Goal: Task Accomplishment & Management: Use online tool/utility

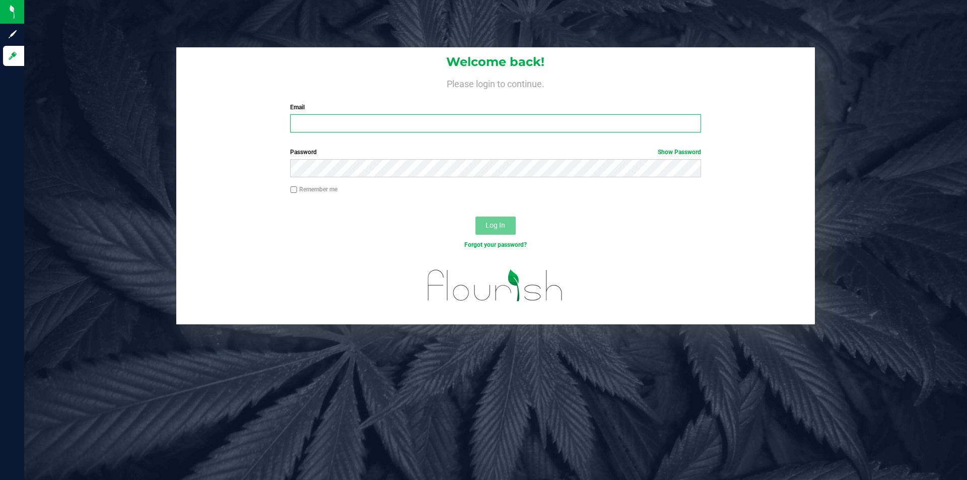
click at [410, 129] on input "Email" at bounding box center [495, 123] width 411 height 18
type input "[EMAIL_ADDRESS][DOMAIN_NAME]"
click at [476, 217] on button "Log In" at bounding box center [496, 226] width 40 height 18
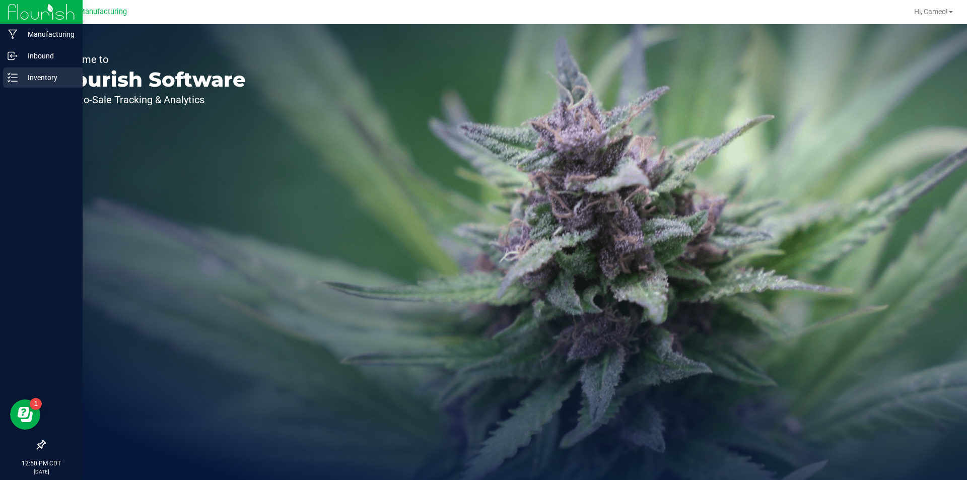
click at [20, 83] on p "Inventory" at bounding box center [48, 78] width 60 height 12
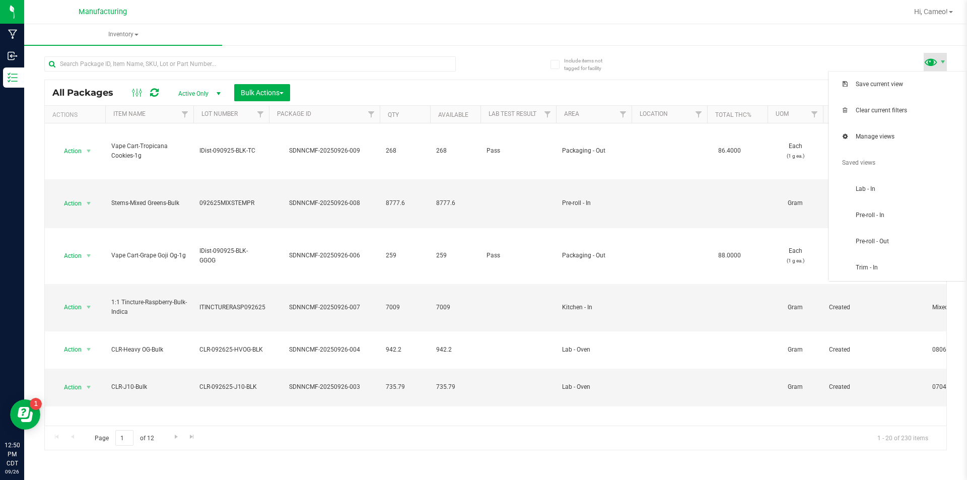
click at [934, 62] on span at bounding box center [931, 61] width 15 height 15
click at [890, 215] on span "Pre-roll - In" at bounding box center [908, 215] width 105 height 9
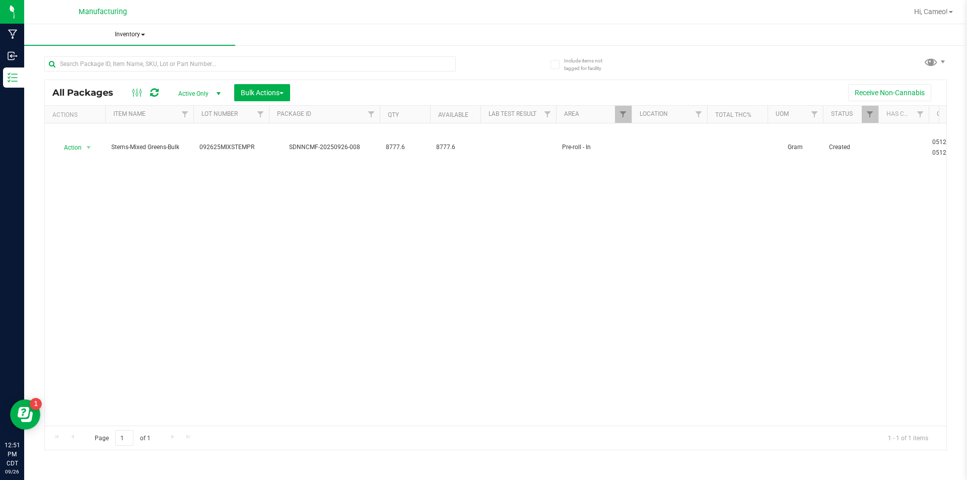
click at [125, 37] on span "Inventory" at bounding box center [129, 34] width 211 height 21
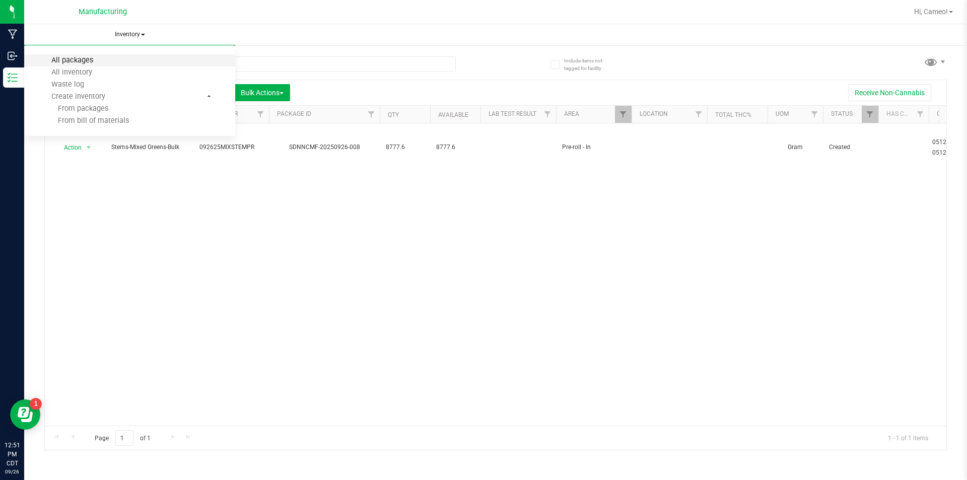
click at [74, 58] on span "All packages" at bounding box center [72, 60] width 69 height 9
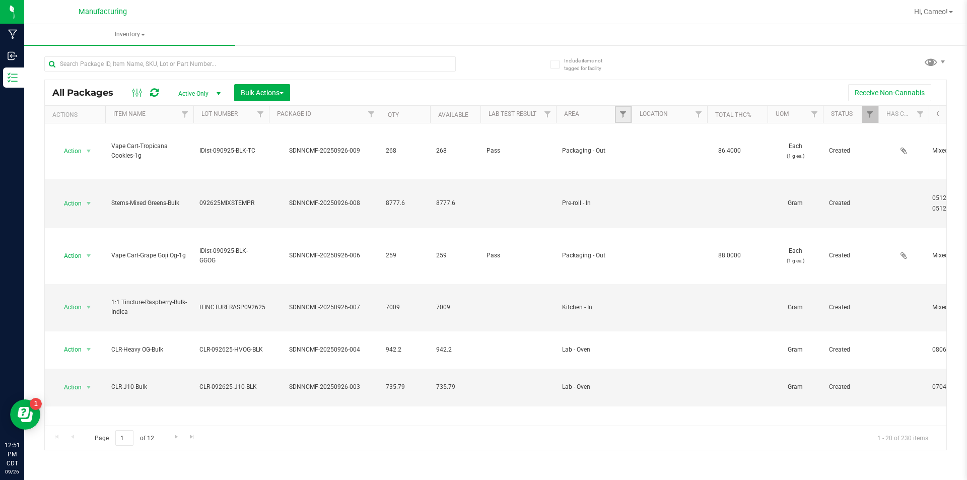
click at [619, 110] on link "Filter" at bounding box center [623, 114] width 17 height 17
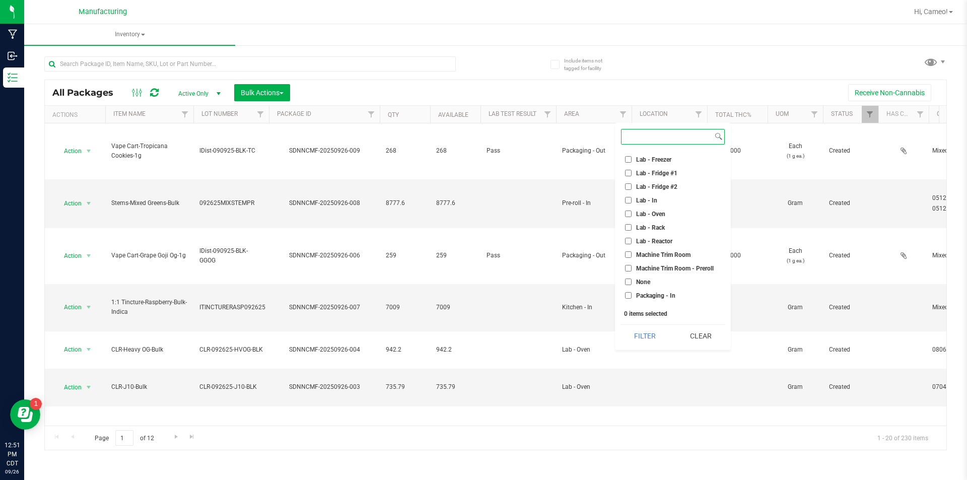
scroll to position [151, 0]
click at [687, 266] on span "Machine Trim Room - Preroll" at bounding box center [675, 265] width 78 height 6
click at [632, 266] on input "Machine Trim Room - Preroll" at bounding box center [628, 264] width 7 height 7
checkbox input "true"
click at [637, 335] on button "Filter" at bounding box center [645, 336] width 48 height 22
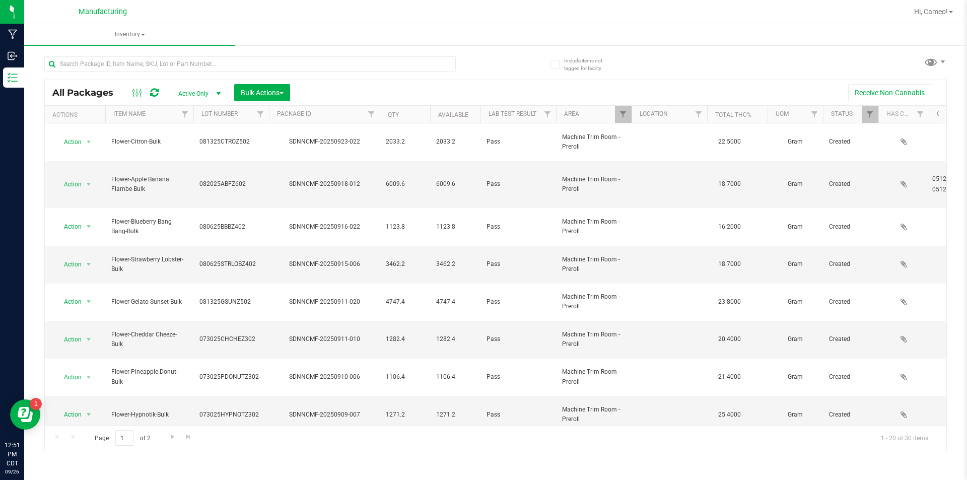
click at [172, 116] on th "Item Name" at bounding box center [149, 115] width 88 height 18
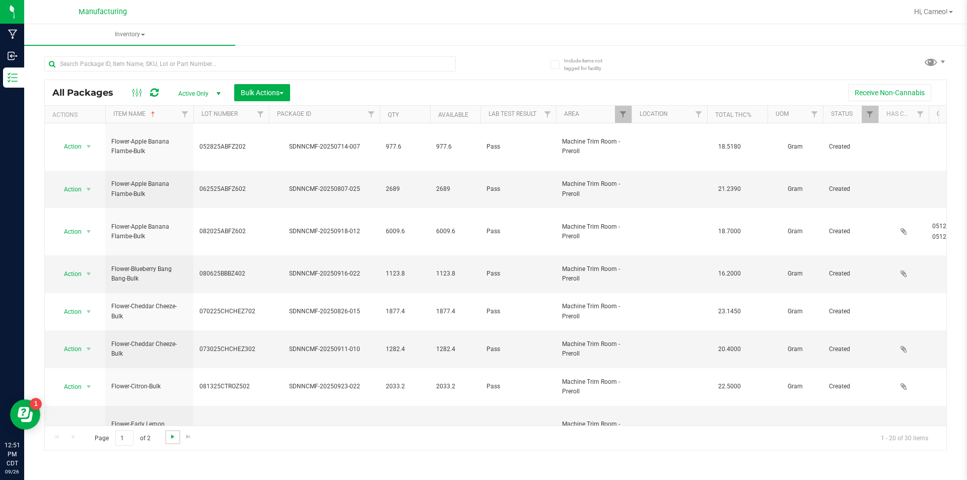
click at [171, 437] on span "Go to the next page" at bounding box center [173, 437] width 8 height 8
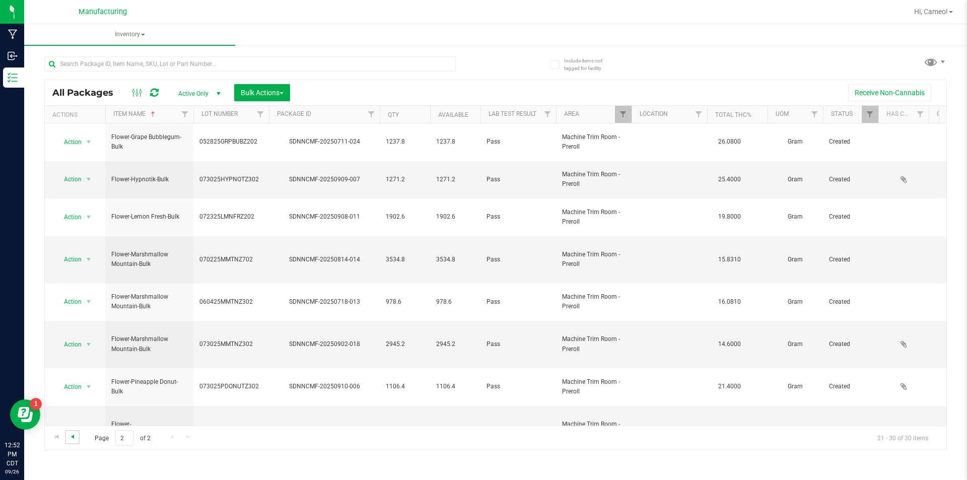
click at [75, 439] on span "Go to the previous page" at bounding box center [73, 437] width 8 height 8
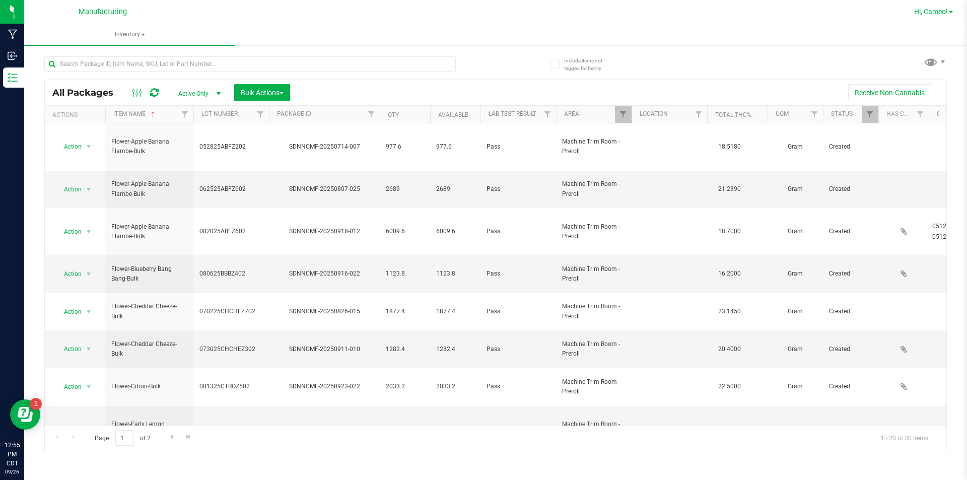
click at [929, 7] on link "Hi, Cameo!" at bounding box center [933, 12] width 47 height 11
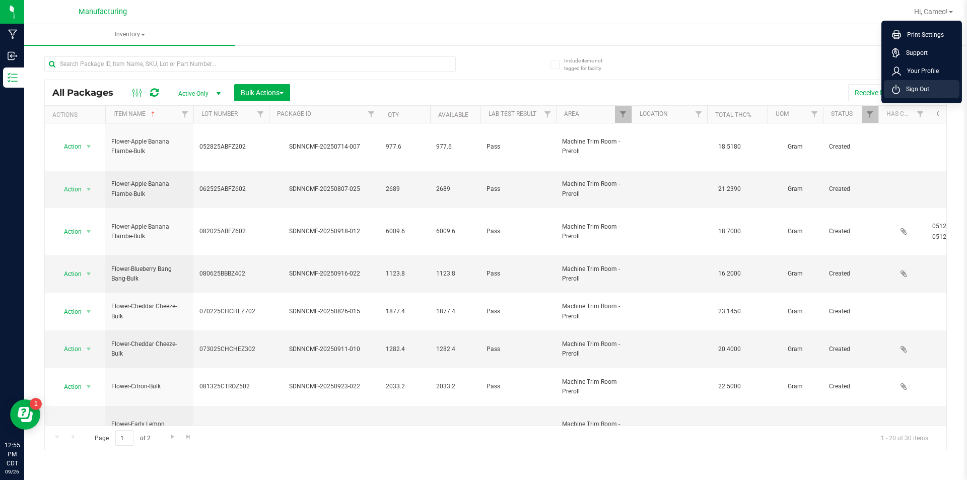
click at [909, 89] on span "Sign Out" at bounding box center [914, 89] width 29 height 10
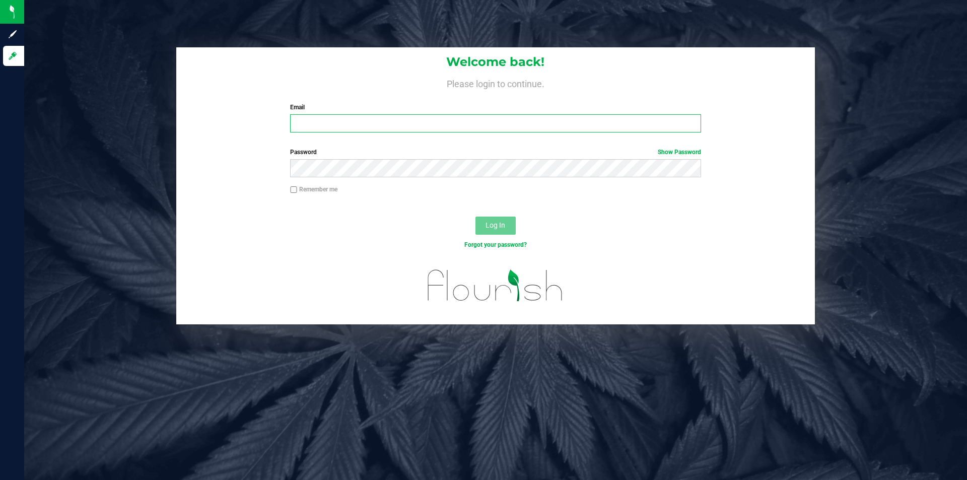
click at [400, 121] on input "Email" at bounding box center [495, 123] width 411 height 18
type input "[EMAIL_ADDRESS][DOMAIN_NAME]"
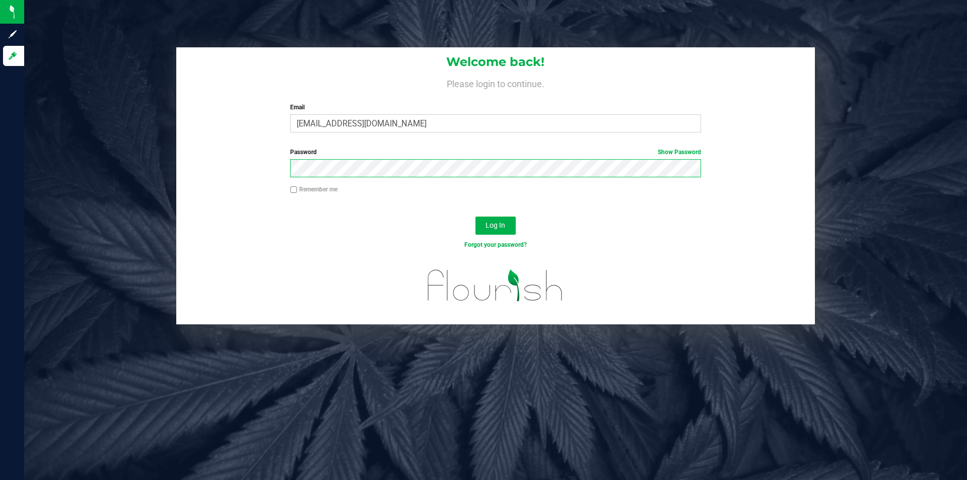
click at [476, 217] on button "Log In" at bounding box center [496, 226] width 40 height 18
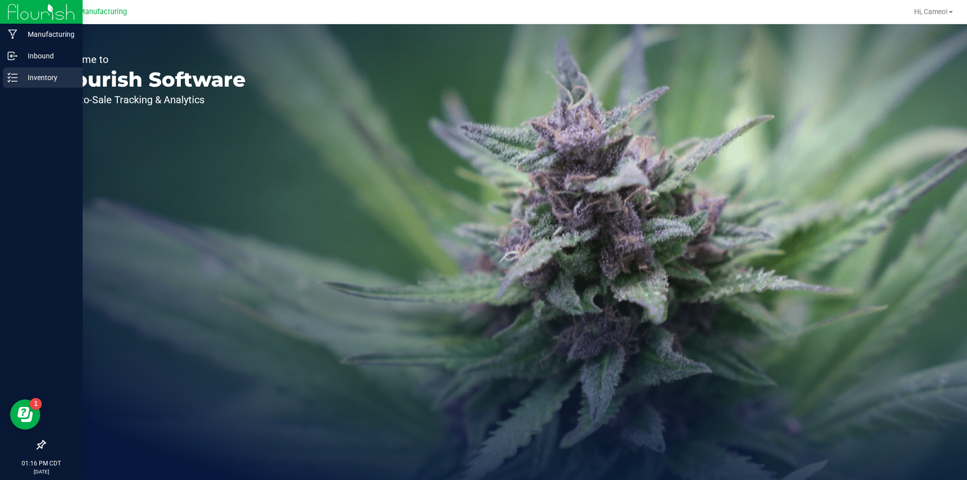
click at [54, 77] on p "Inventory" at bounding box center [48, 78] width 60 height 12
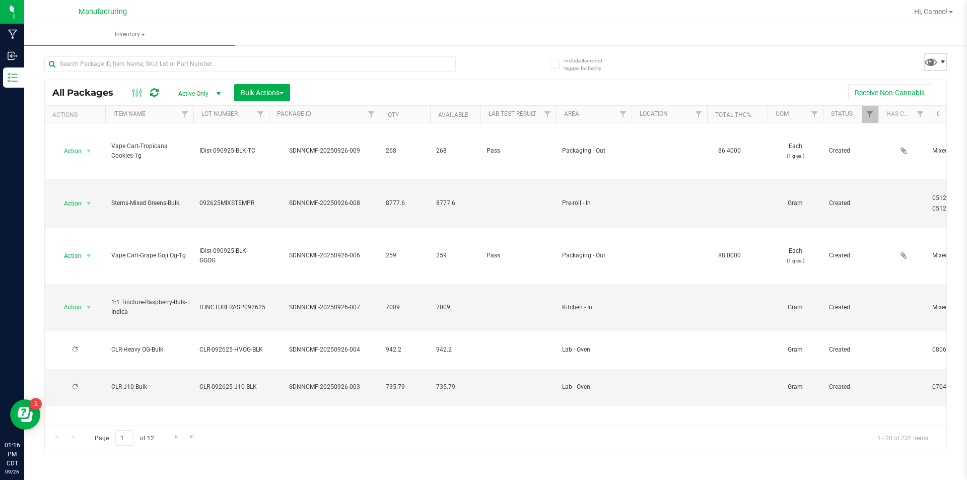
click at [944, 65] on span at bounding box center [943, 62] width 8 height 8
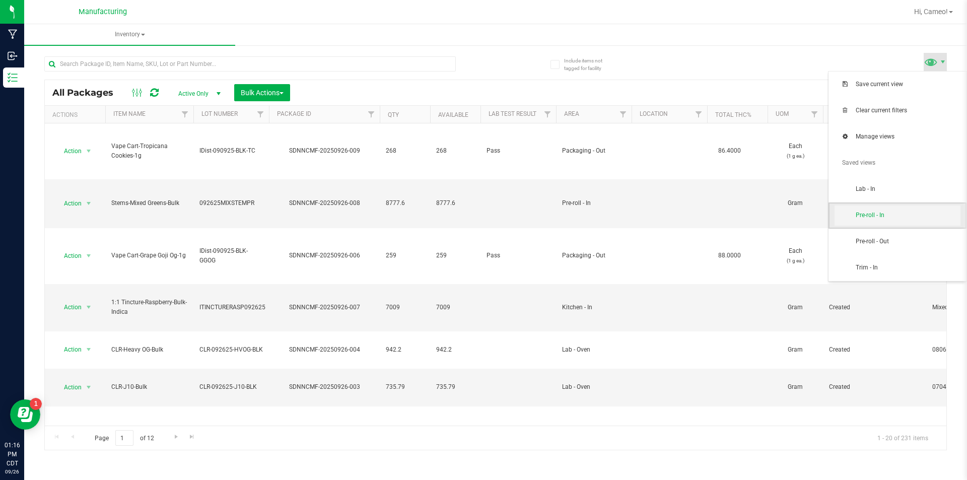
click at [889, 221] on span "Pre-roll - In" at bounding box center [898, 216] width 126 height 20
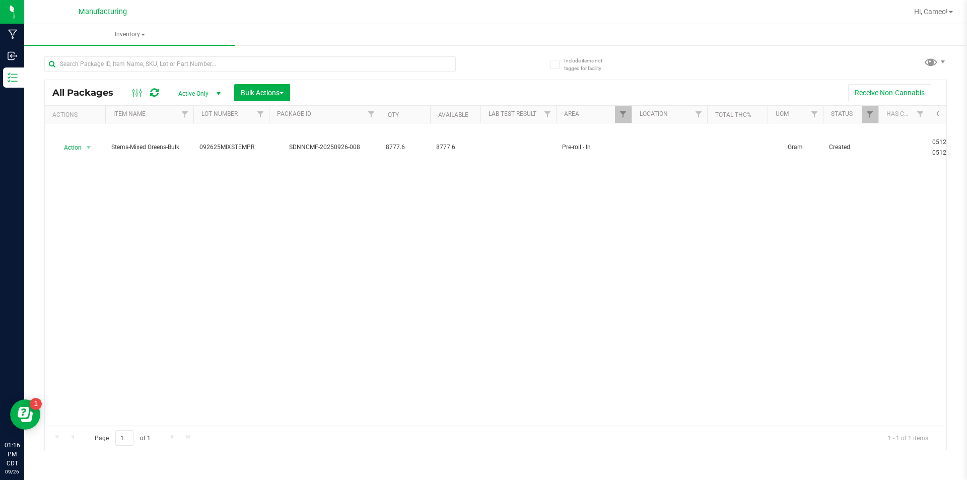
click at [294, 255] on div "Action Action Adjust qty Create package Edit attributes Global inventory Locate…" at bounding box center [496, 274] width 902 height 302
click at [105, 26] on span "Inventory" at bounding box center [129, 34] width 211 height 21
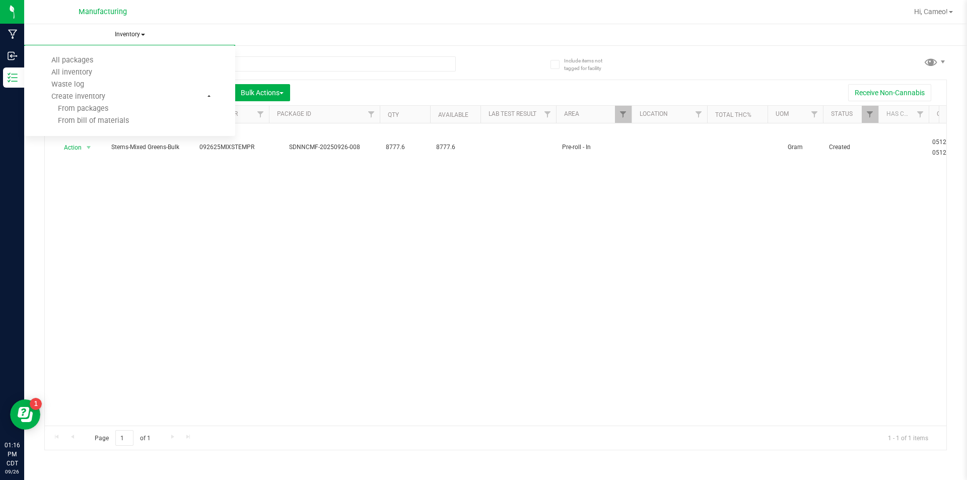
click at [132, 39] on span "Inventory" at bounding box center [129, 34] width 211 height 21
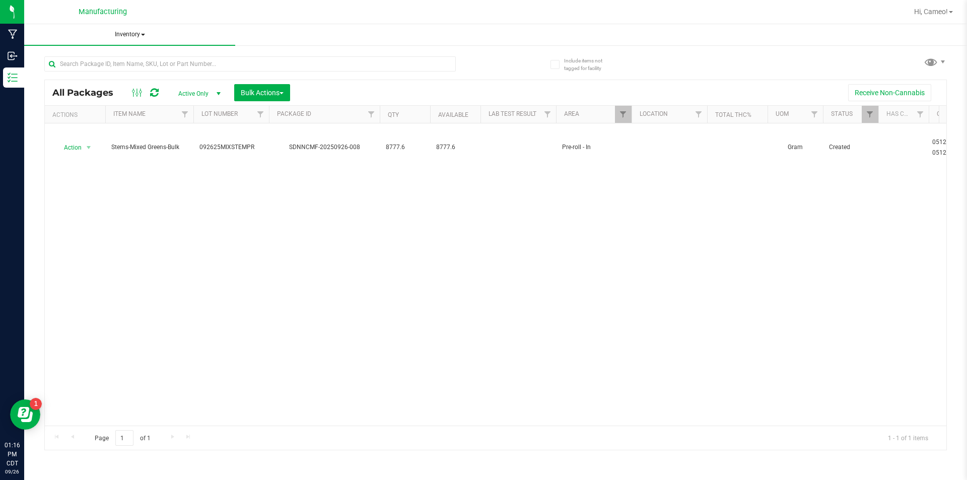
click at [126, 27] on span "Inventory" at bounding box center [129, 34] width 211 height 21
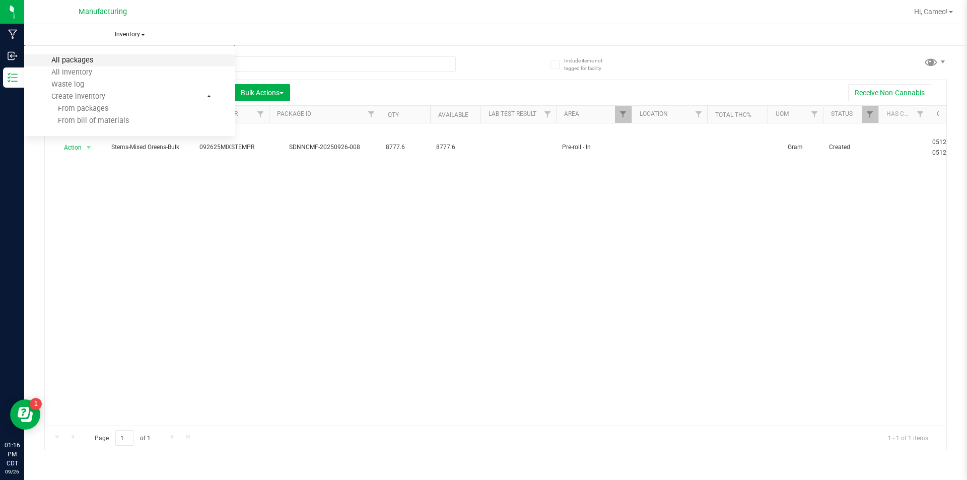
click at [73, 59] on span "All packages" at bounding box center [72, 60] width 69 height 9
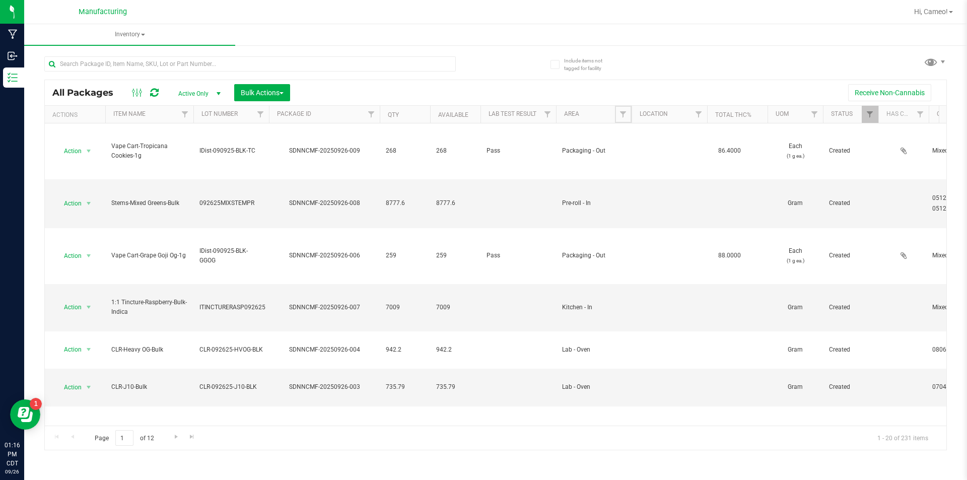
click at [626, 114] on span "Filter" at bounding box center [623, 114] width 8 height 8
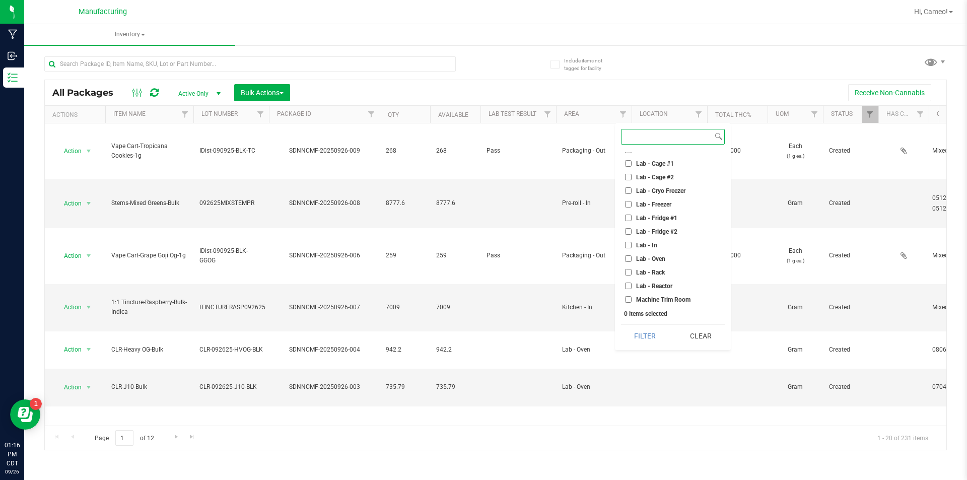
scroll to position [202, 0]
click at [668, 212] on span "Machine Trim Room - Preroll" at bounding box center [675, 215] width 78 height 6
click at [632, 212] on input "Machine Trim Room - Preroll" at bounding box center [628, 214] width 7 height 7
checkbox input "true"
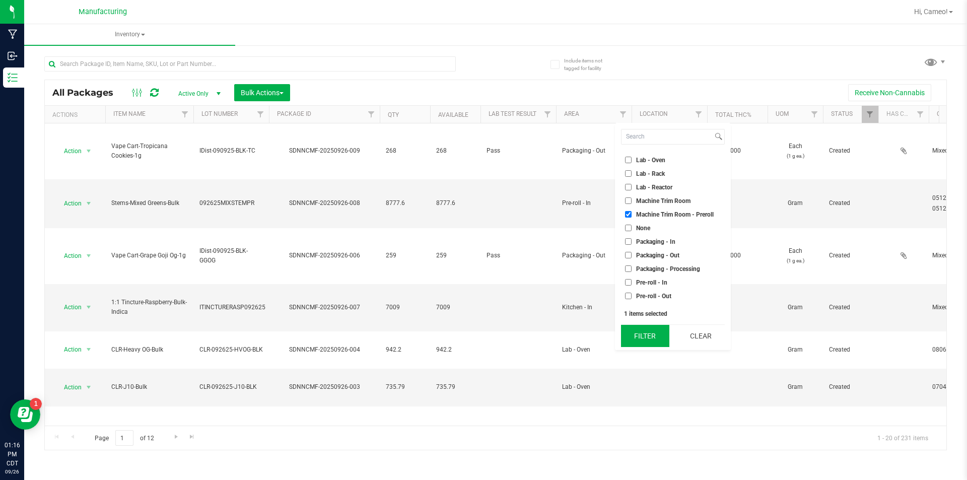
click at [660, 339] on button "Filter" at bounding box center [645, 336] width 48 height 22
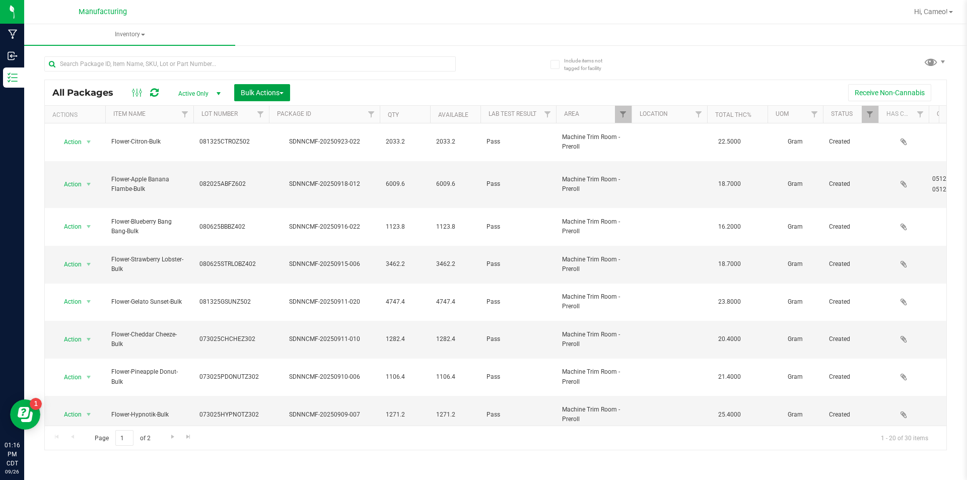
click at [278, 91] on span "Bulk Actions" at bounding box center [262, 93] width 43 height 8
click at [271, 148] on span "Locate packages" at bounding box center [265, 152] width 51 height 8
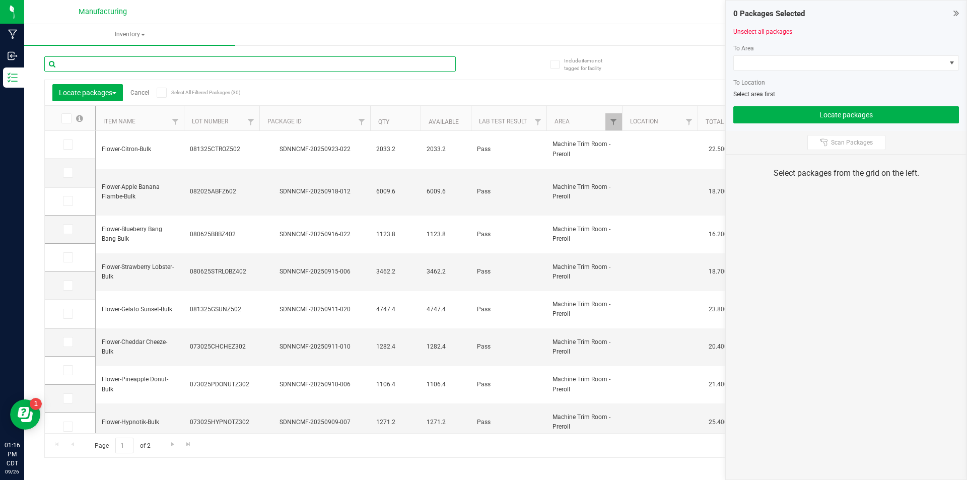
click at [273, 64] on input "text" at bounding box center [250, 63] width 412 height 15
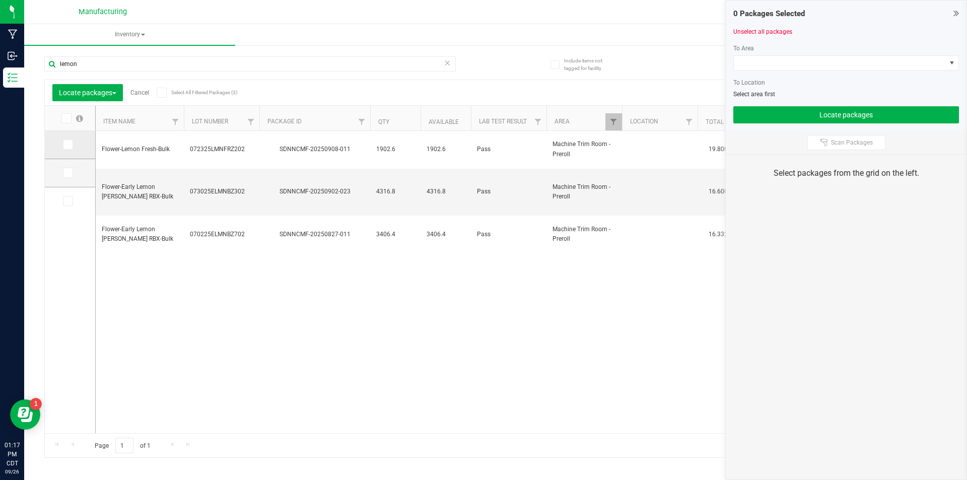
click at [69, 145] on icon at bounding box center [67, 145] width 7 height 0
click at [0, 0] on input "checkbox" at bounding box center [0, 0] width 0 height 0
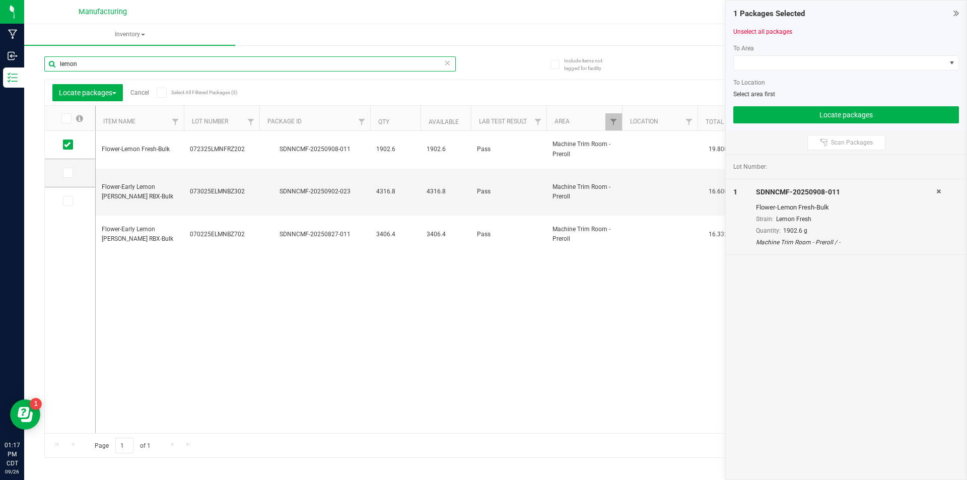
click at [125, 68] on input "lemon" at bounding box center [250, 63] width 412 height 15
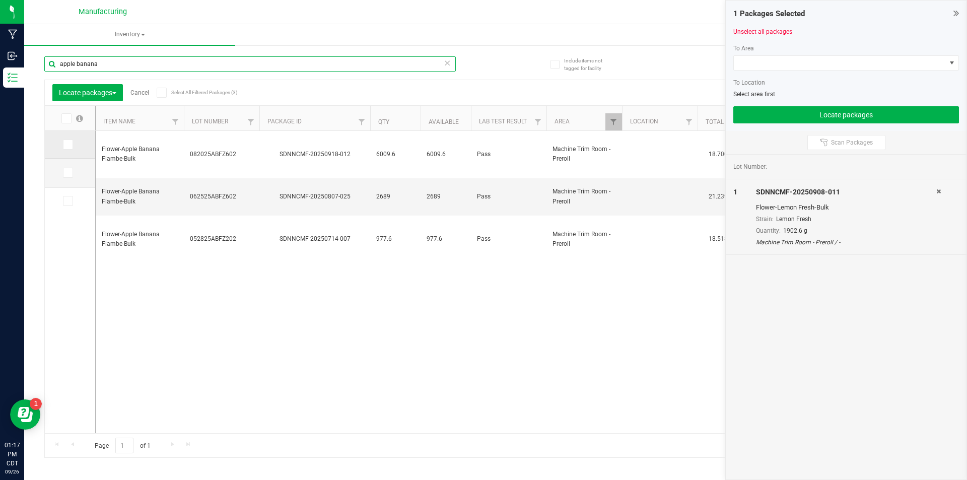
type input "apple banana"
click at [64, 145] on icon at bounding box center [67, 145] width 7 height 0
click at [0, 0] on input "checkbox" at bounding box center [0, 0] width 0 height 0
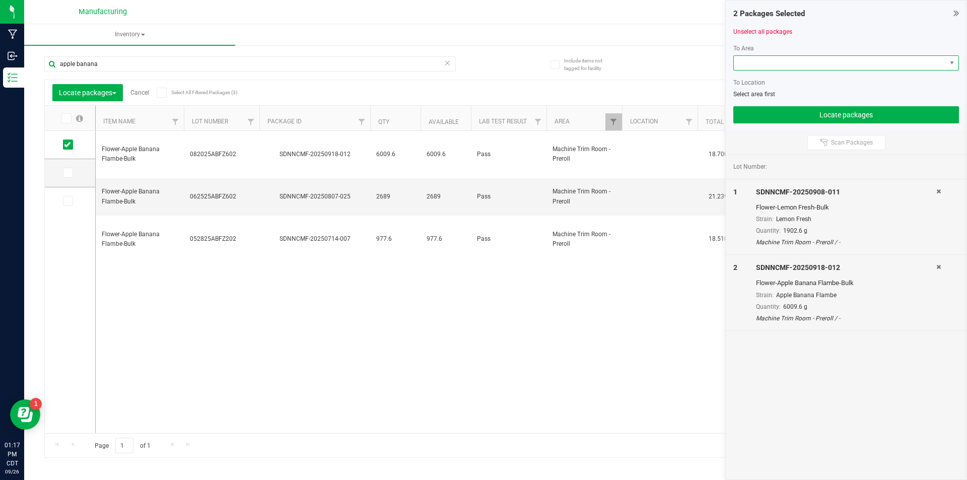
click at [787, 64] on span at bounding box center [840, 63] width 212 height 14
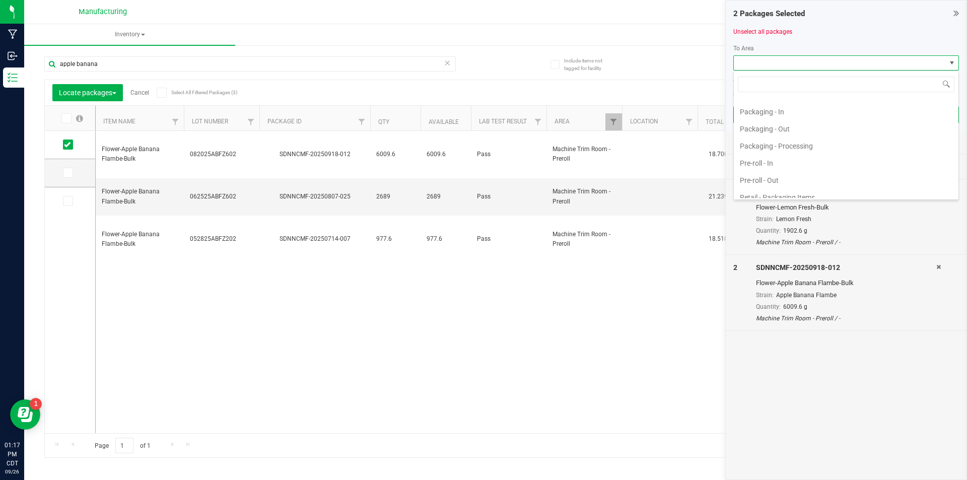
scroll to position [353, 0]
click at [768, 115] on li "Pre-roll - In" at bounding box center [846, 112] width 225 height 17
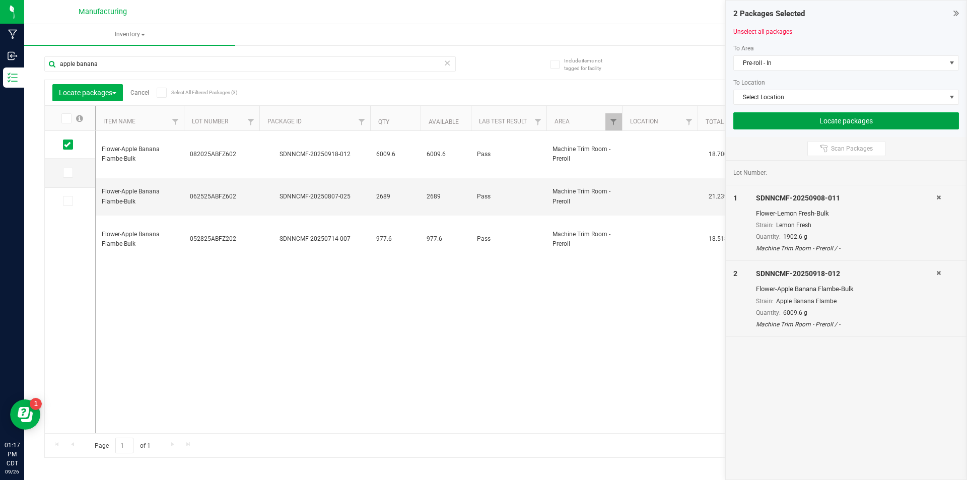
click at [768, 115] on button "Locate packages" at bounding box center [846, 120] width 226 height 17
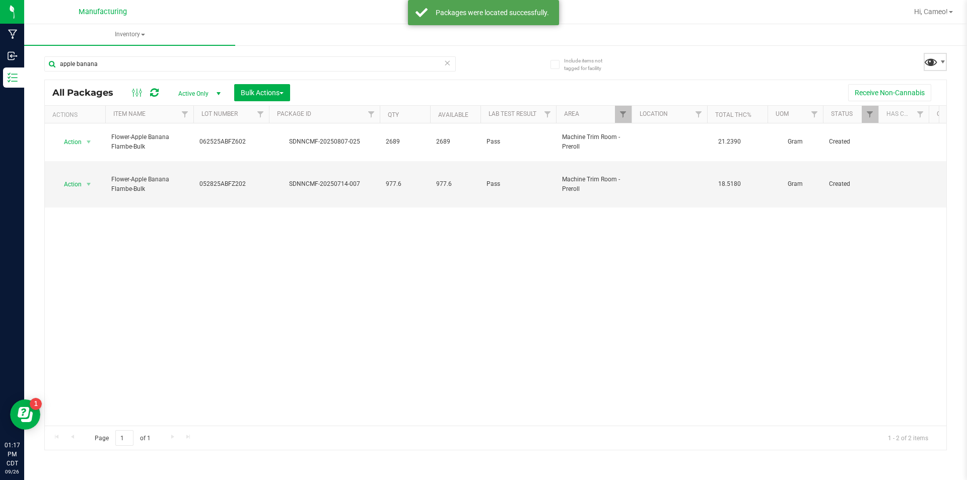
click at [933, 58] on span at bounding box center [931, 61] width 15 height 15
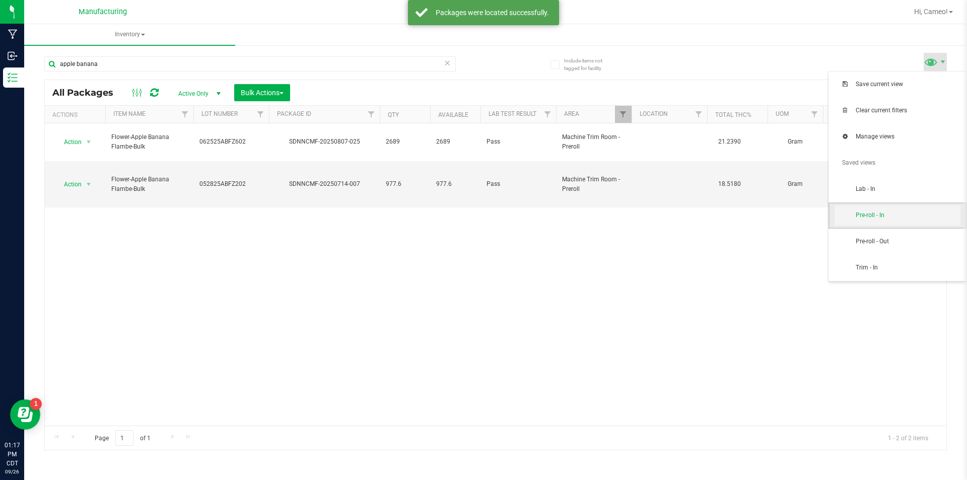
click at [890, 218] on span "Pre-roll - In" at bounding box center [908, 215] width 105 height 9
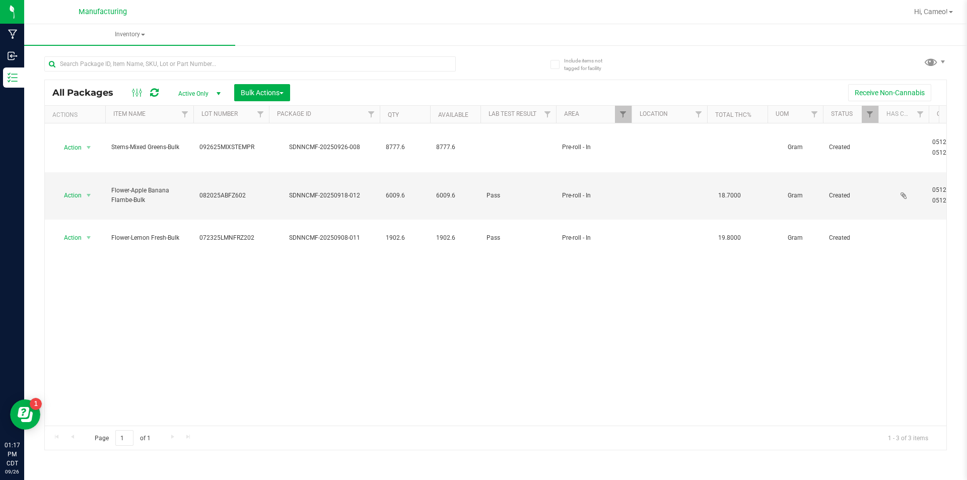
click at [209, 269] on div "Action Action Adjust qty Create package Edit attributes Global inventory Locate…" at bounding box center [496, 274] width 902 height 302
click at [469, 269] on div "Action Action Adjust qty Create package Edit attributes Global inventory Locate…" at bounding box center [496, 274] width 902 height 302
click at [85, 191] on span "select" at bounding box center [89, 195] width 8 height 8
click at [86, 192] on span "select" at bounding box center [89, 196] width 8 height 8
click at [932, 8] on span "Hi, Cameo!" at bounding box center [931, 12] width 34 height 8
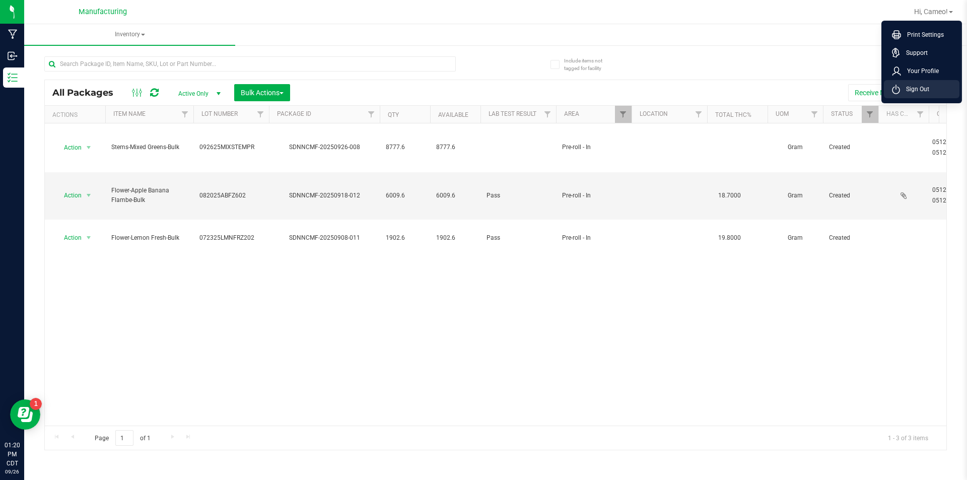
click at [928, 88] on span "Sign Out" at bounding box center [914, 89] width 29 height 10
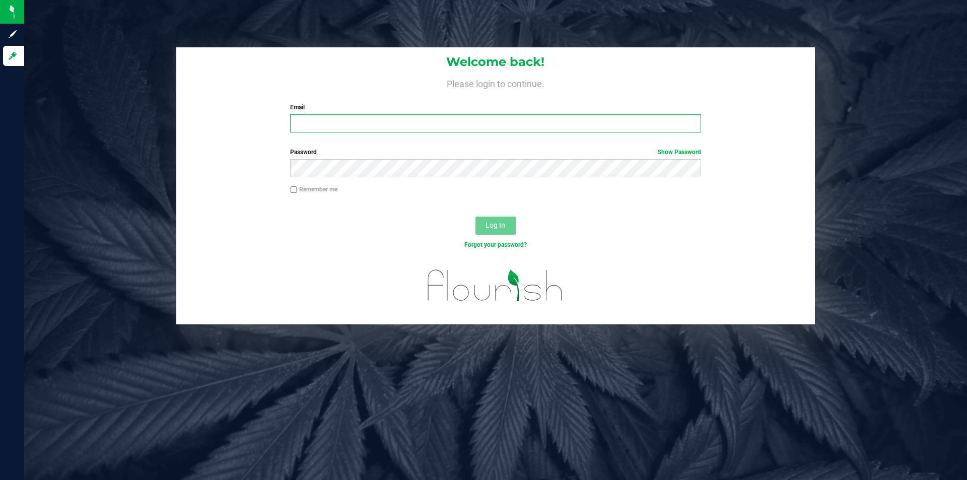
click at [432, 124] on input "Email" at bounding box center [495, 123] width 411 height 18
type input "[PERSON_NAME][EMAIL_ADDRESS][DOMAIN_NAME]"
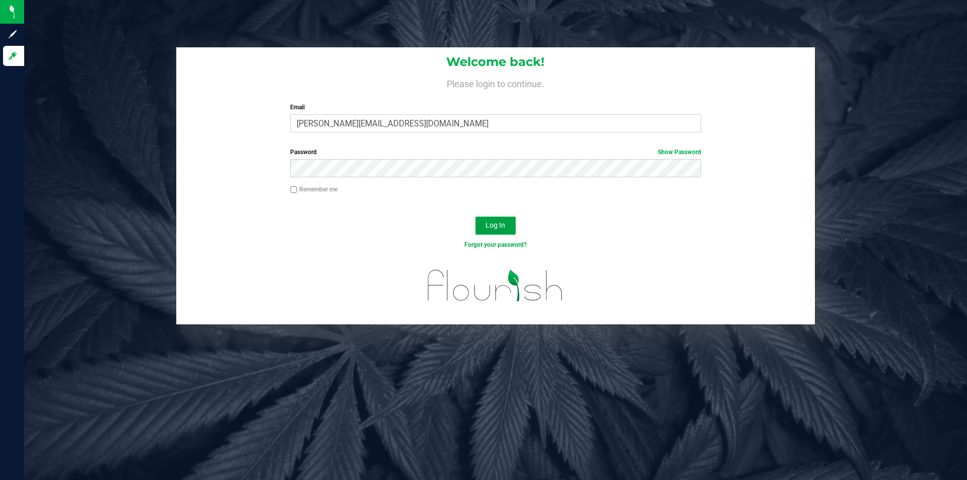
click at [492, 223] on span "Log In" at bounding box center [496, 225] width 20 height 8
